Goal: Transaction & Acquisition: Download file/media

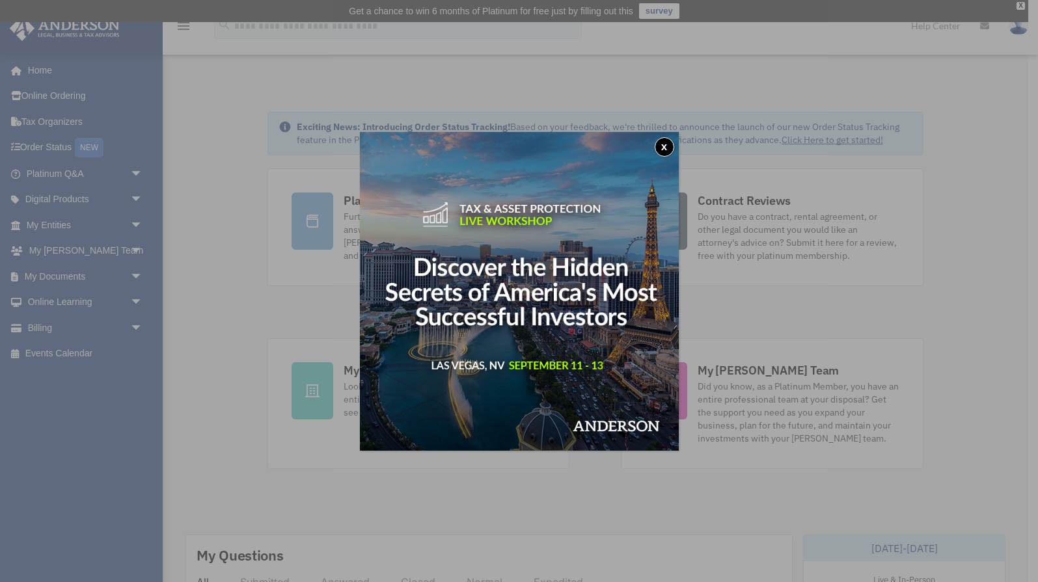
click at [666, 152] on button "x" at bounding box center [665, 147] width 20 height 20
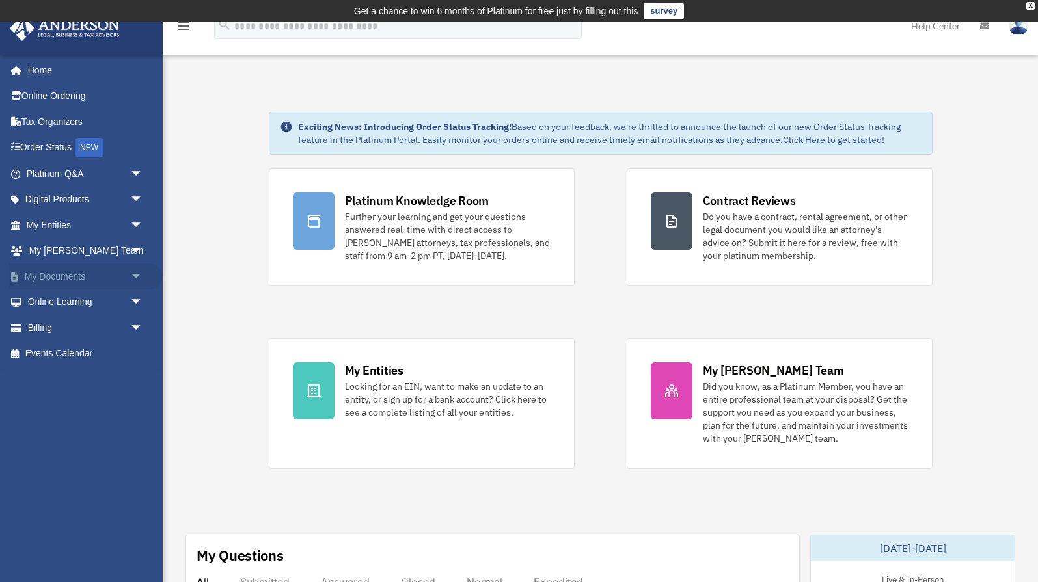
click at [59, 267] on link "My Documents arrow_drop_down" at bounding box center [86, 277] width 154 height 26
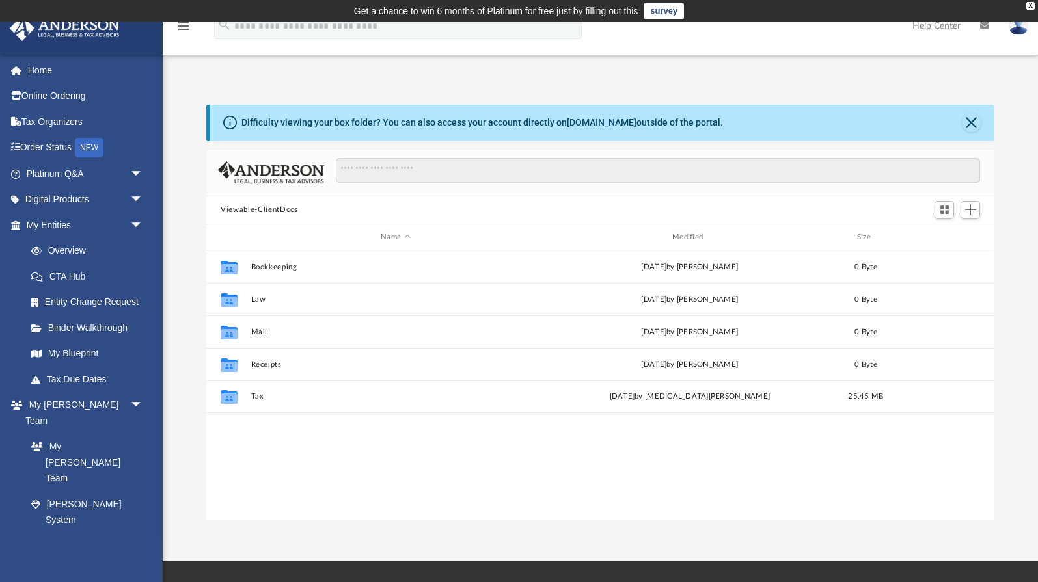
scroll to position [295, 788]
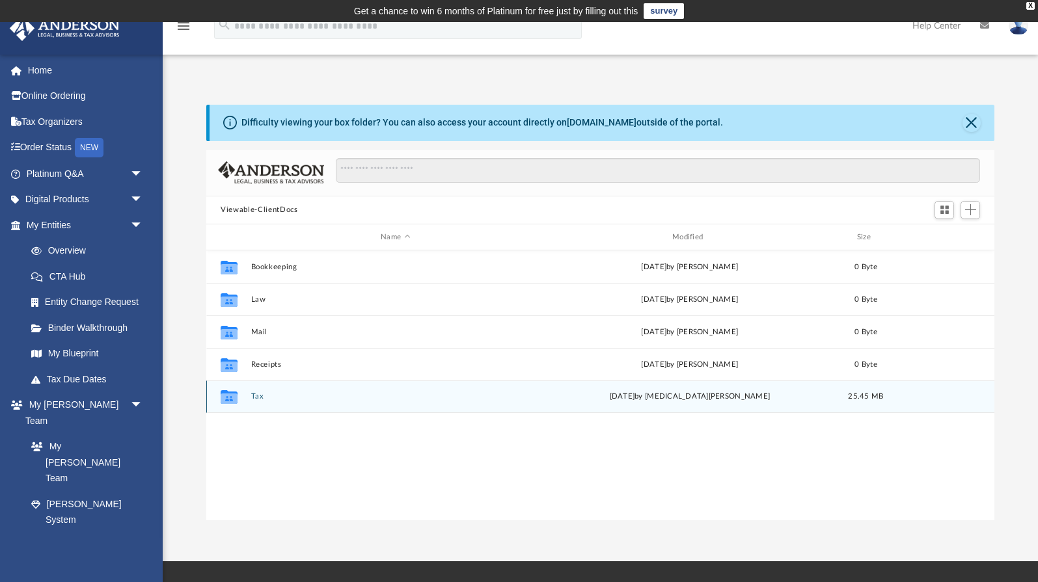
click at [266, 392] on div "Collaborated Folder Tax today by Nikita Patel 25.45 MB" at bounding box center [600, 397] width 788 height 33
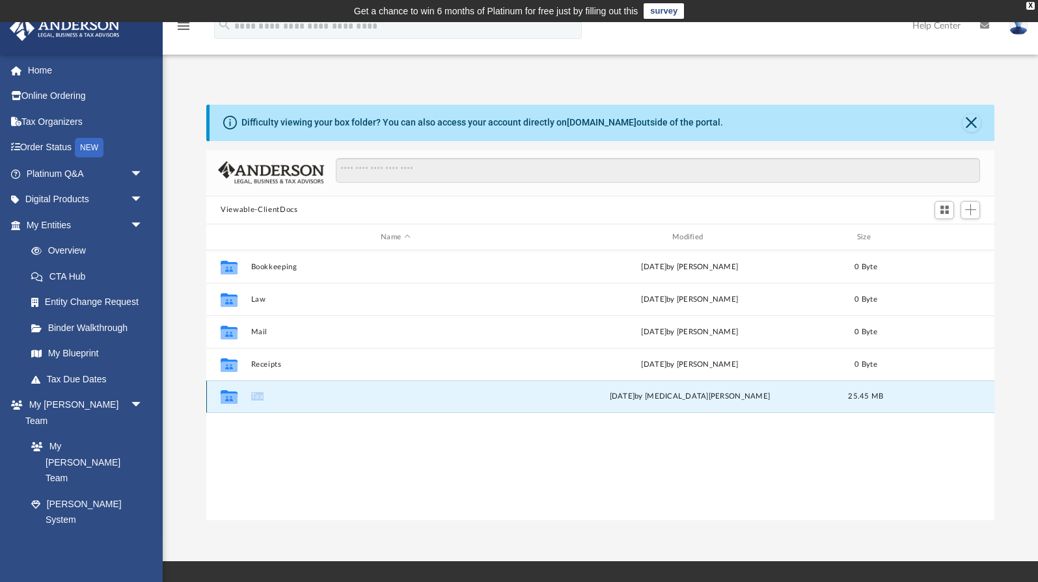
click at [266, 392] on div "Collaborated Folder Tax today by Nikita Patel 25.45 MB" at bounding box center [600, 397] width 788 height 33
click at [240, 398] on div "Collaborated Folder" at bounding box center [229, 397] width 33 height 21
click at [252, 398] on button "Tax" at bounding box center [395, 397] width 289 height 8
click at [267, 400] on button "Zachary Hudson" at bounding box center [395, 397] width 289 height 8
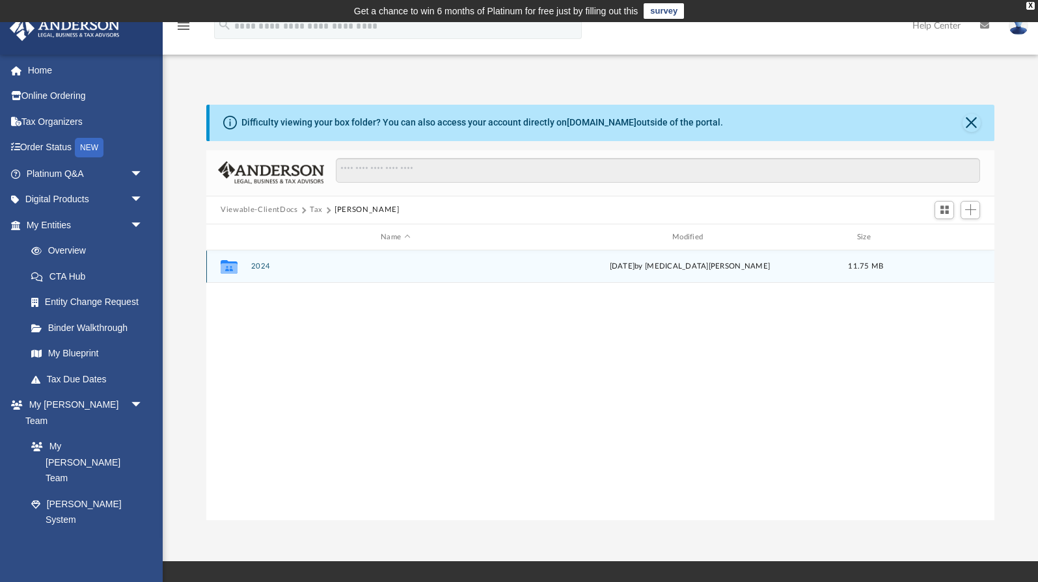
click at [258, 267] on button "2024" at bounding box center [395, 267] width 289 height 8
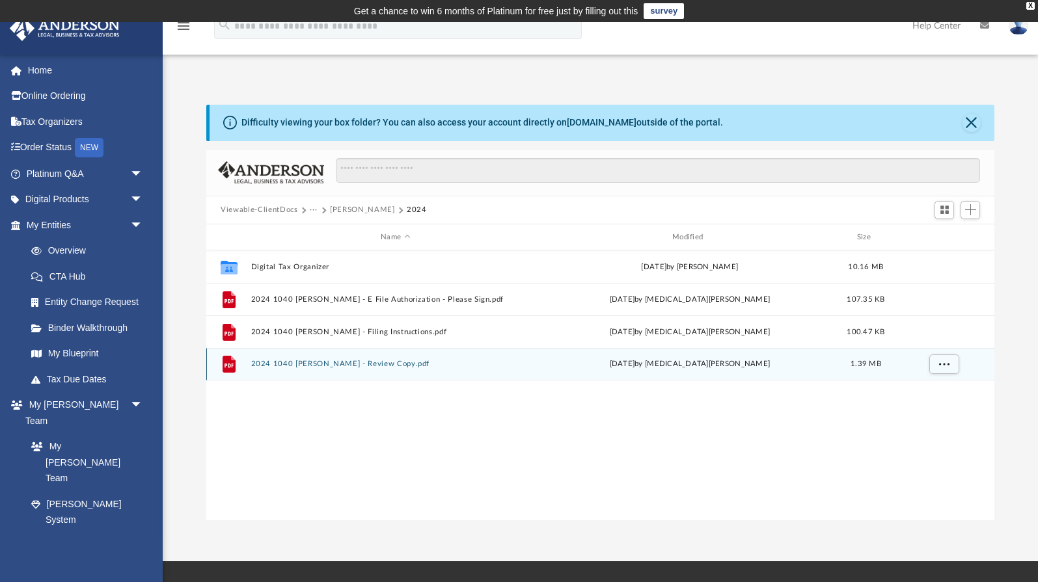
click at [308, 366] on button "2024 1040 Zachary Hudson - Review Copy.pdf" at bounding box center [395, 365] width 289 height 8
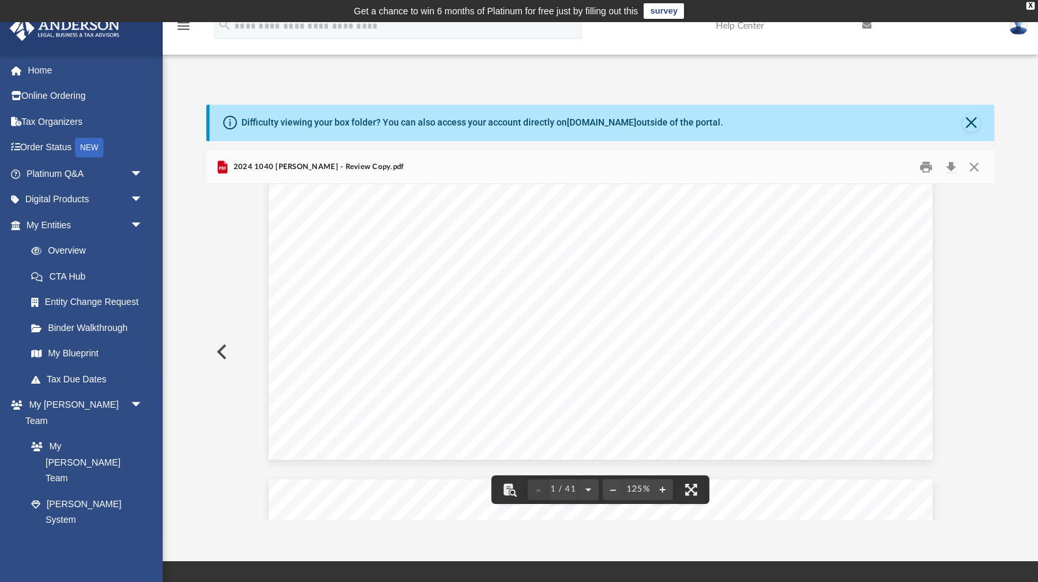
scroll to position [692, 0]
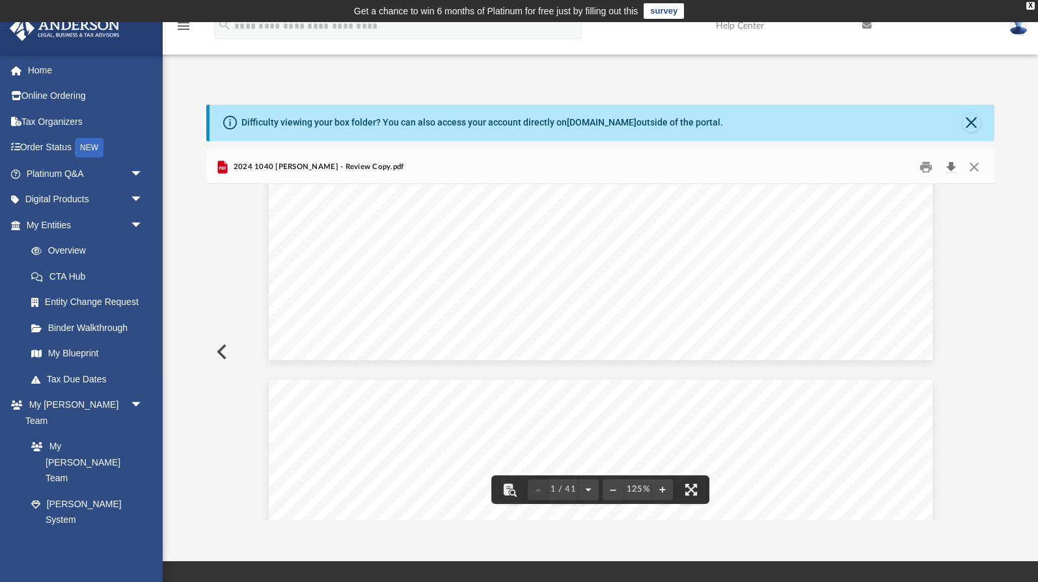
click at [947, 167] on button "Download" at bounding box center [950, 167] width 23 height 20
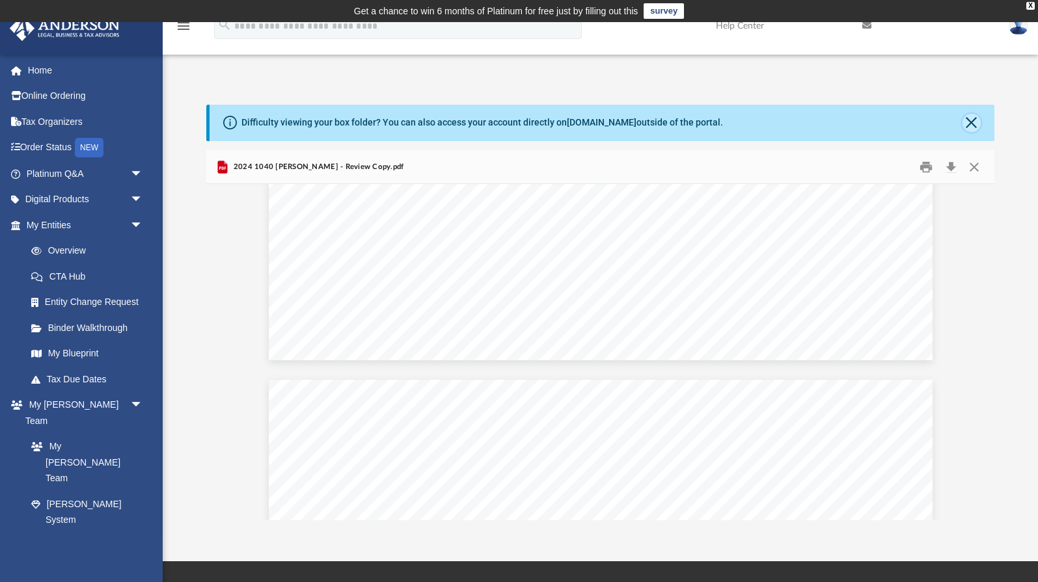
click at [966, 116] on button "Close" at bounding box center [972, 123] width 18 height 18
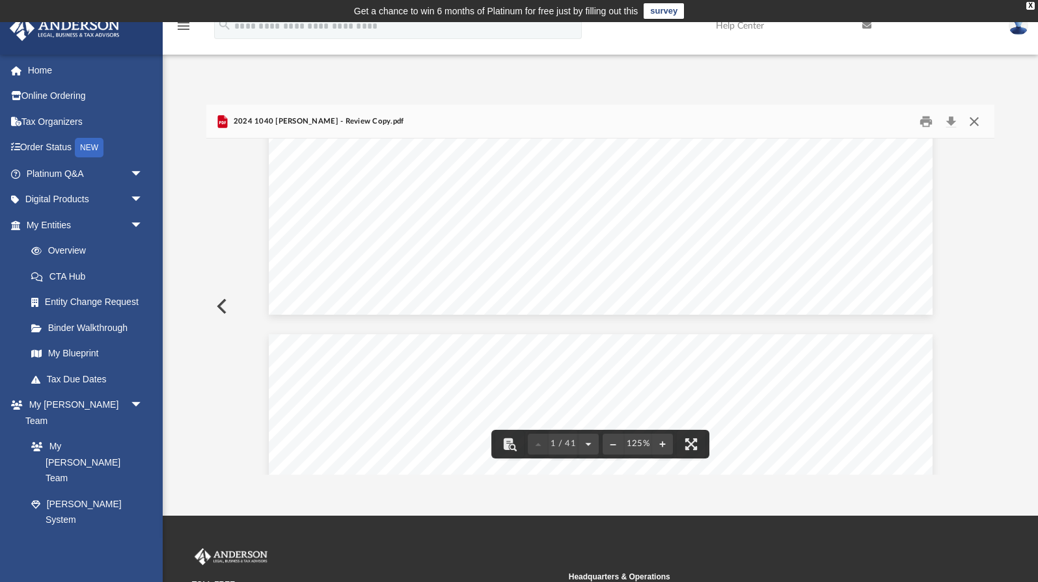
click at [976, 124] on button "Close" at bounding box center [973, 121] width 23 height 20
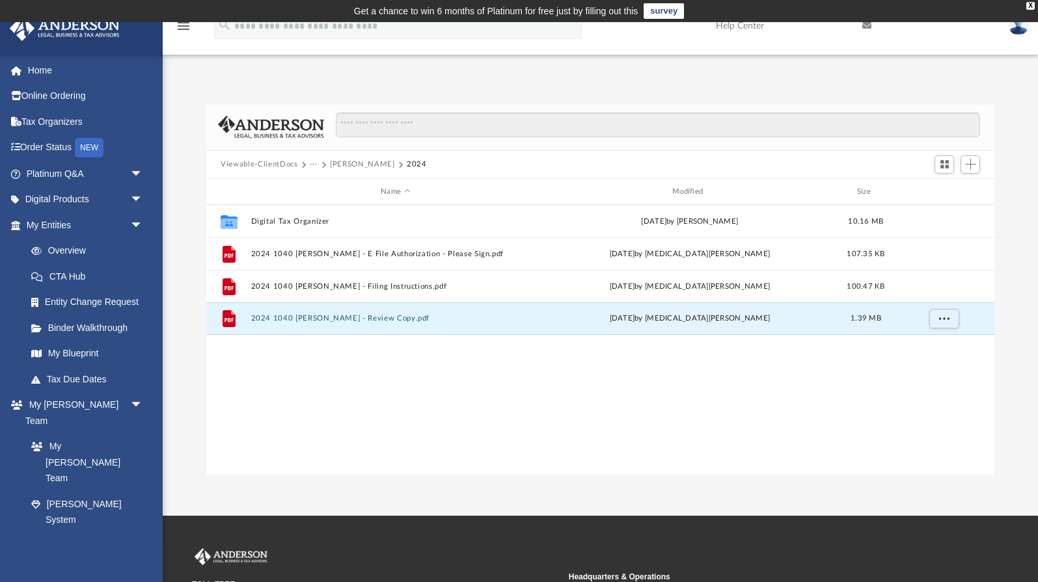
click at [346, 164] on button "Zachary Hudson" at bounding box center [362, 165] width 64 height 12
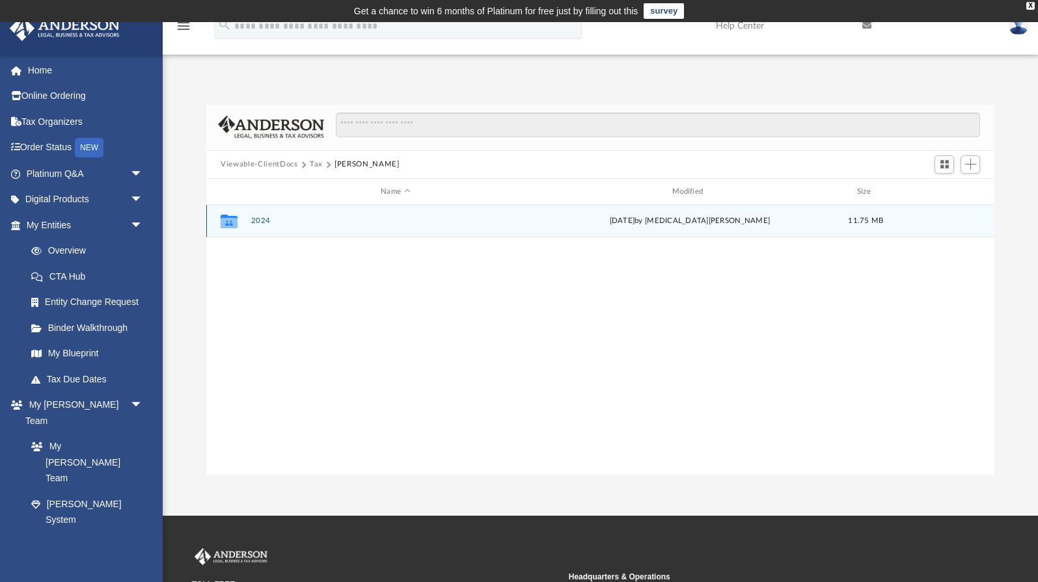
click at [948, 215] on div "Collaborated Folder 2024 today by Nikita Patel 11.75 MB" at bounding box center [600, 221] width 788 height 33
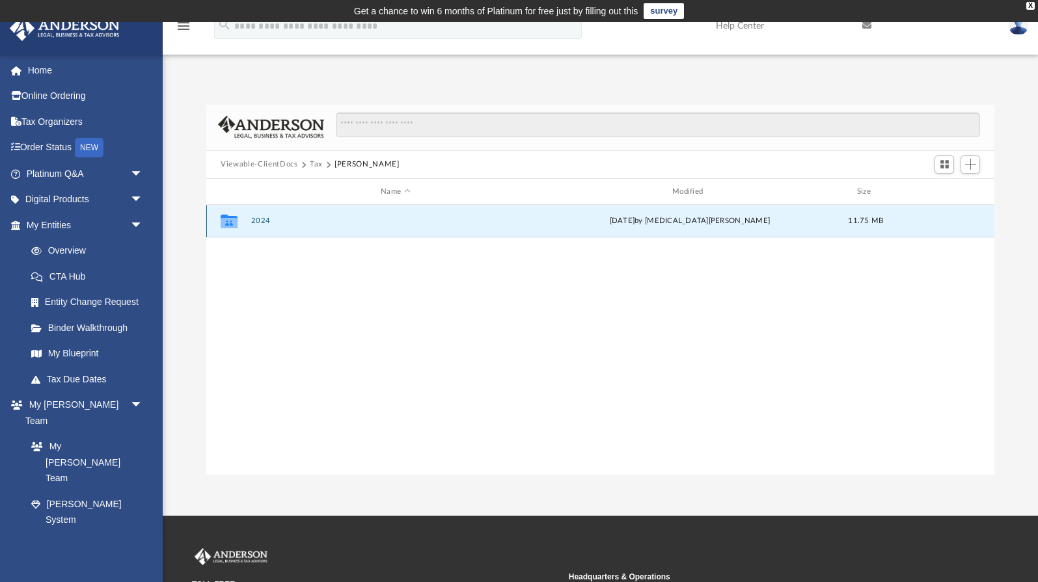
click at [355, 224] on button "2024" at bounding box center [395, 221] width 289 height 8
